Goal: Information Seeking & Learning: Check status

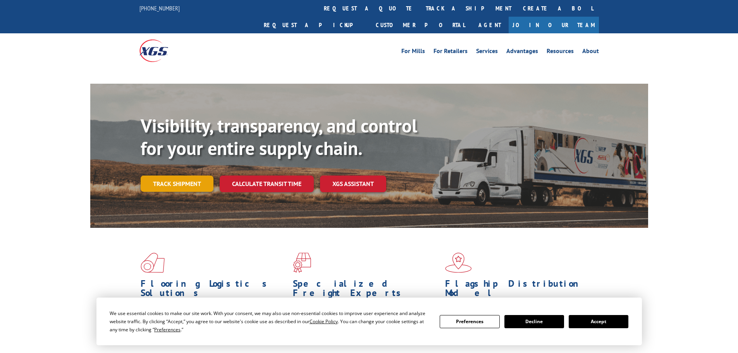
click at [180, 175] on link "Track shipment" at bounding box center [177, 183] width 73 height 16
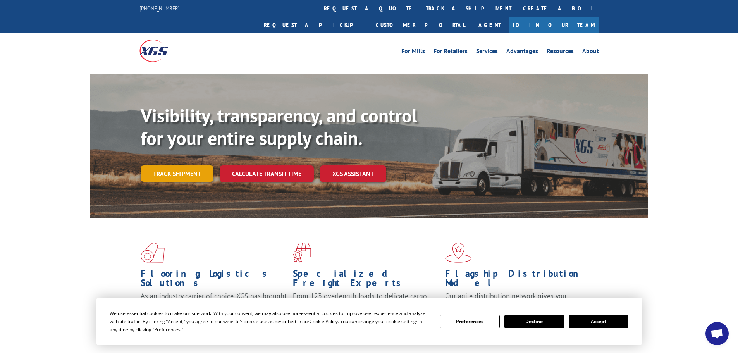
click at [169, 165] on link "Track shipment" at bounding box center [177, 173] width 73 height 16
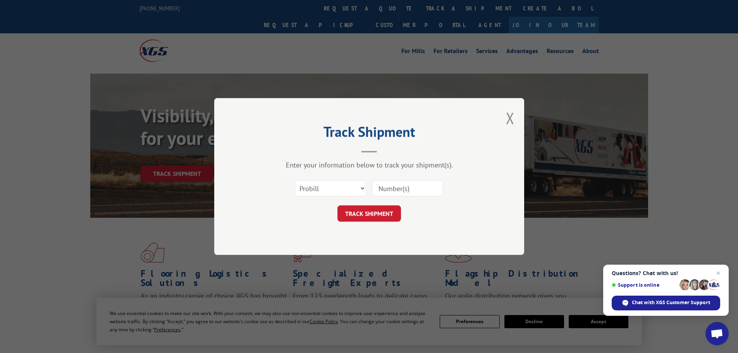
click at [396, 191] on input at bounding box center [407, 188] width 71 height 16
paste input "17521375"
type input "17521375"
click at [367, 205] on form "Select category... Probill BOL PO 17521375 TRACK SHIPMENT" at bounding box center [369, 198] width 232 height 46
click at [369, 213] on button "TRACK SHIPMENT" at bounding box center [369, 213] width 64 height 16
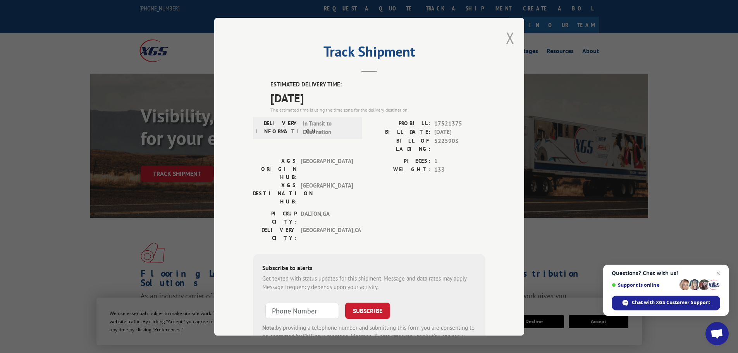
click at [509, 41] on button "Close modal" at bounding box center [510, 38] width 9 height 21
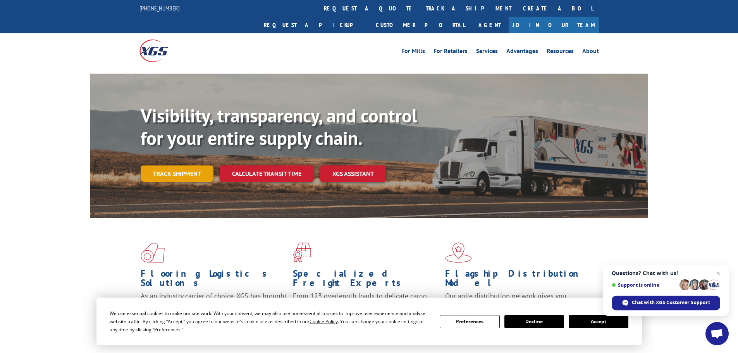
click at [184, 165] on link "Track shipment" at bounding box center [177, 173] width 73 height 16
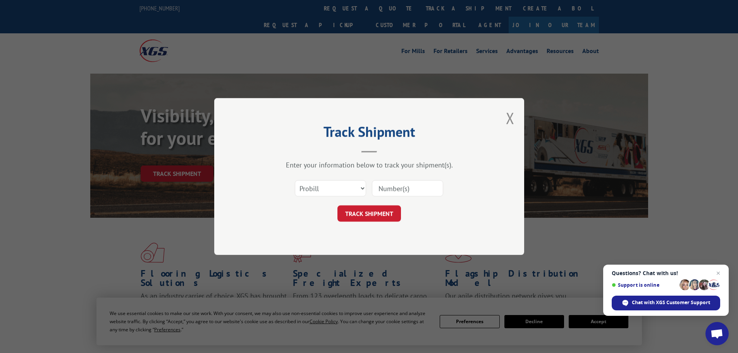
click at [377, 188] on input at bounding box center [407, 188] width 71 height 16
paste input "17413722"
type input "17413722"
click at [386, 216] on button "TRACK SHIPMENT" at bounding box center [369, 213] width 64 height 16
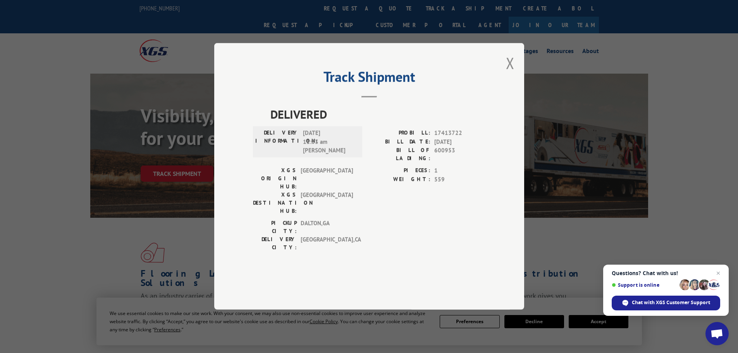
click at [172, 171] on div "Track Shipment DELIVERED DELIVERY INFORMATION: [DATE] 11:33 am [PERSON_NAME] PR…" at bounding box center [369, 176] width 738 height 353
click at [510, 73] on button "Close modal" at bounding box center [510, 63] width 9 height 21
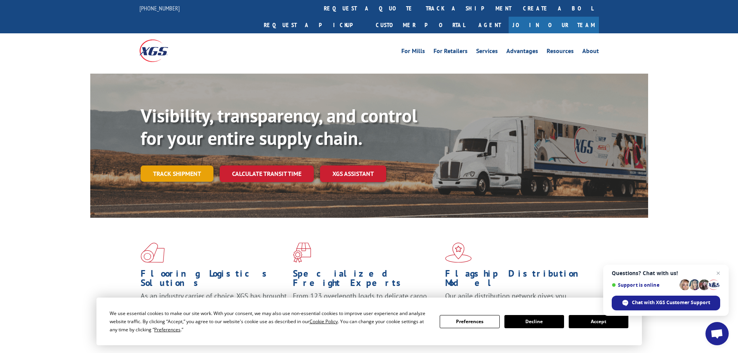
click at [184, 165] on link "Track shipment" at bounding box center [177, 173] width 73 height 16
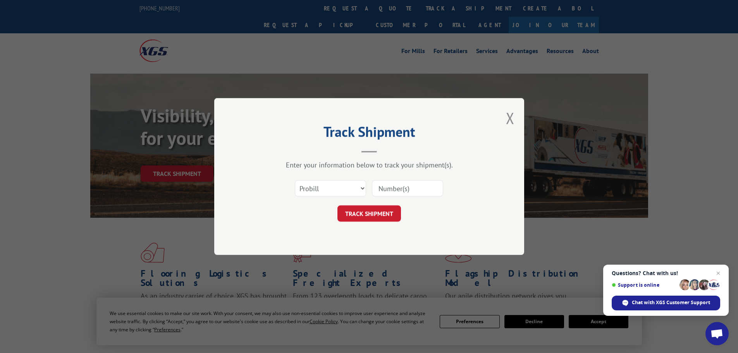
click at [398, 193] on input at bounding box center [407, 188] width 71 height 16
paste input "17413536"
type input "17413536"
click at [337, 205] on button "TRACK SHIPMENT" at bounding box center [369, 213] width 64 height 16
